Goal: Navigation & Orientation: Find specific page/section

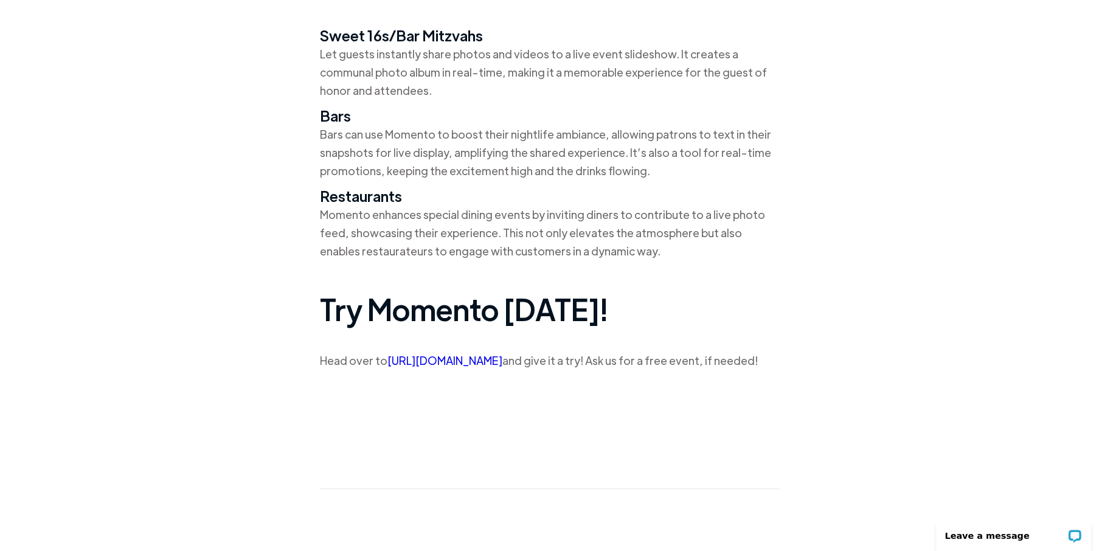
scroll to position [3406, 0]
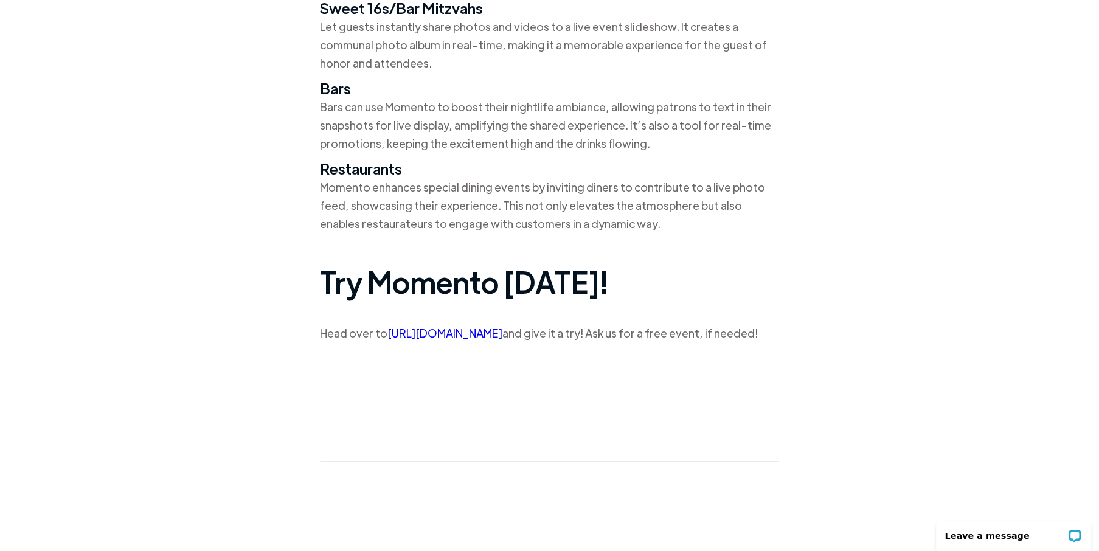
click at [490, 331] on link "https://partywithmomento.com/" at bounding box center [444, 333] width 115 height 14
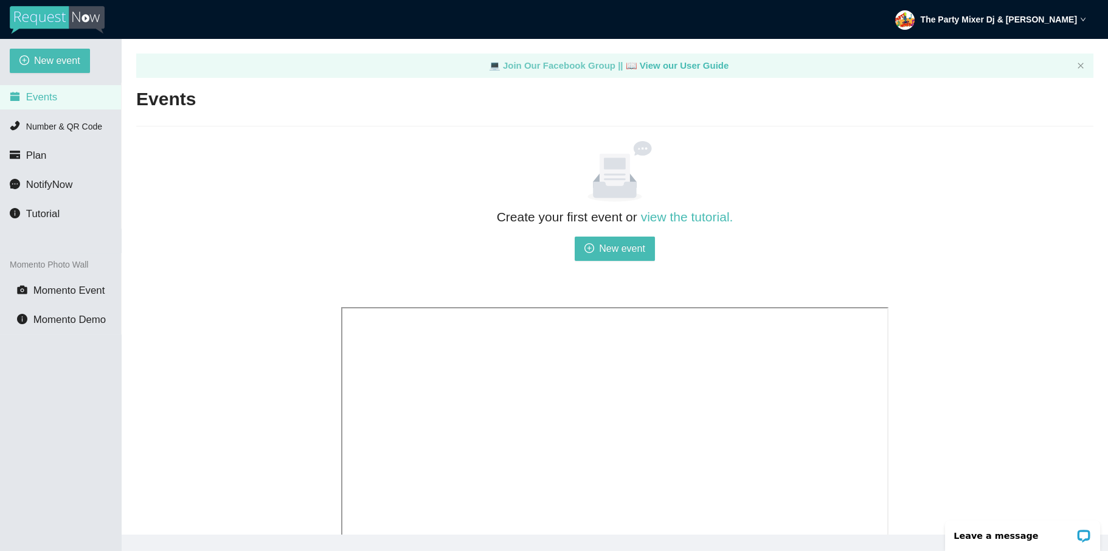
click at [538, 65] on link "💻 Join Our Facebook Group ||" at bounding box center [557, 65] width 137 height 10
click at [35, 182] on span "NotifyNow" at bounding box center [49, 185] width 46 height 12
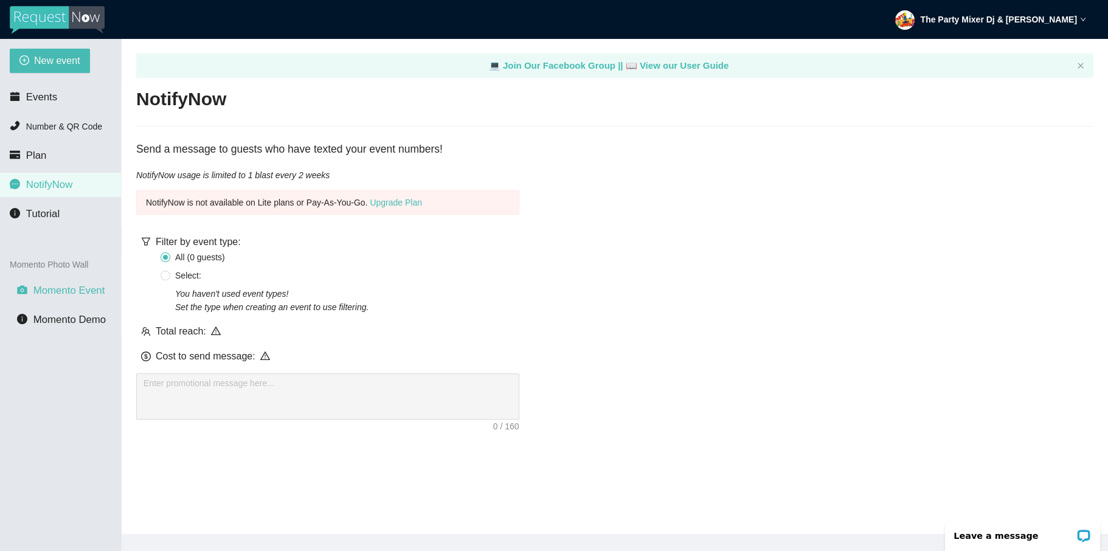
click at [58, 293] on span "Momento Event" at bounding box center [69, 291] width 72 height 12
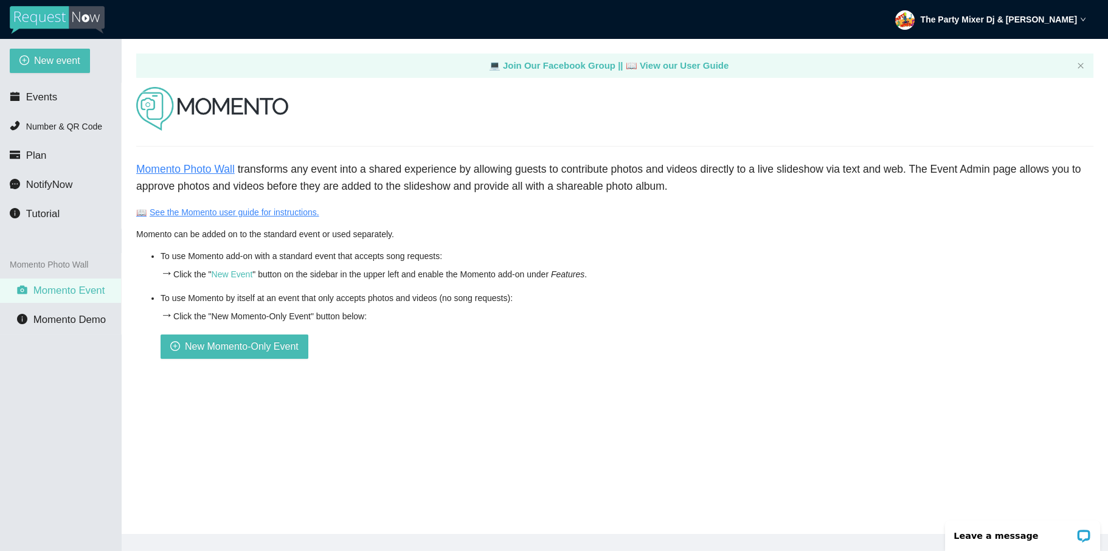
click at [198, 172] on link "Momento Photo Wall" at bounding box center [185, 169] width 99 height 12
